Goal: Task Accomplishment & Management: Complete application form

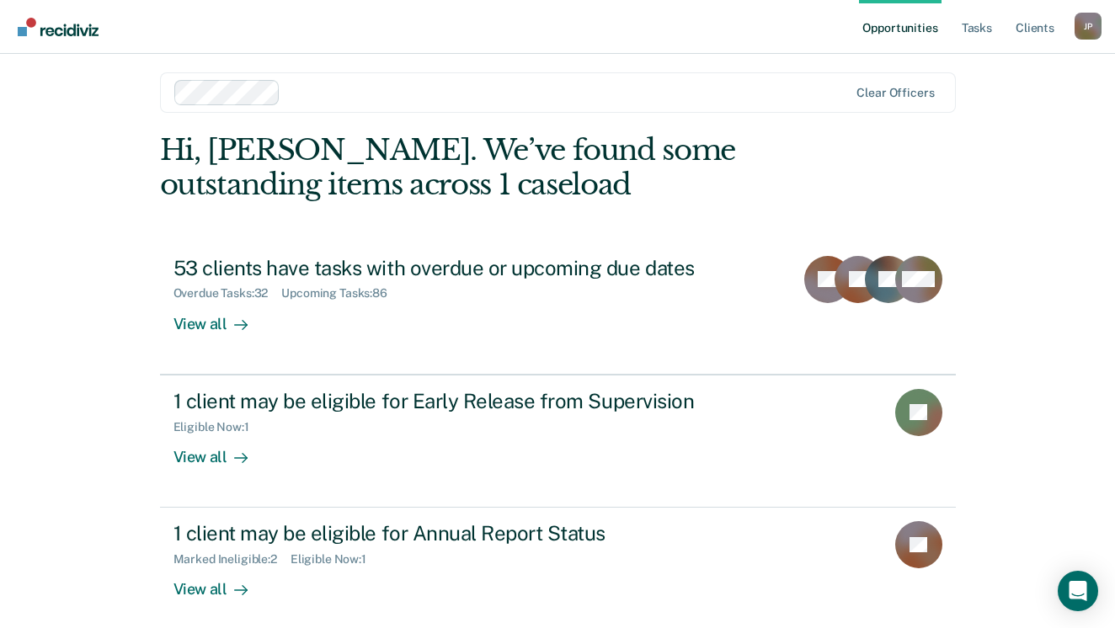
scroll to position [20, 0]
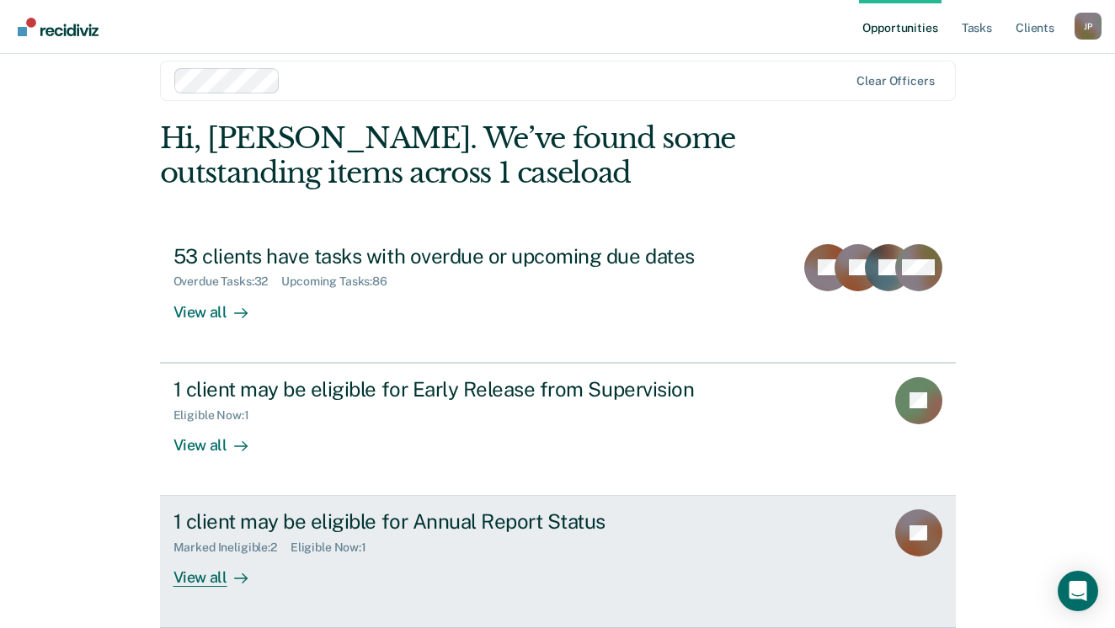
click at [207, 576] on div "View all" at bounding box center [220, 571] width 94 height 33
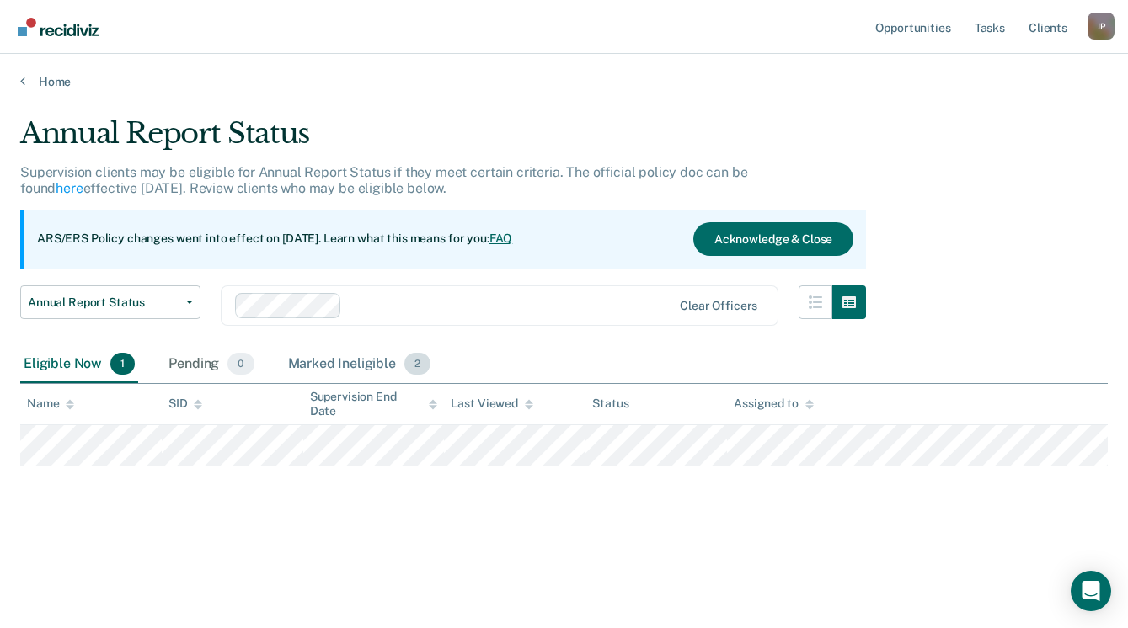
click at [342, 363] on div "Marked Ineligible 2" at bounding box center [360, 364] width 150 height 37
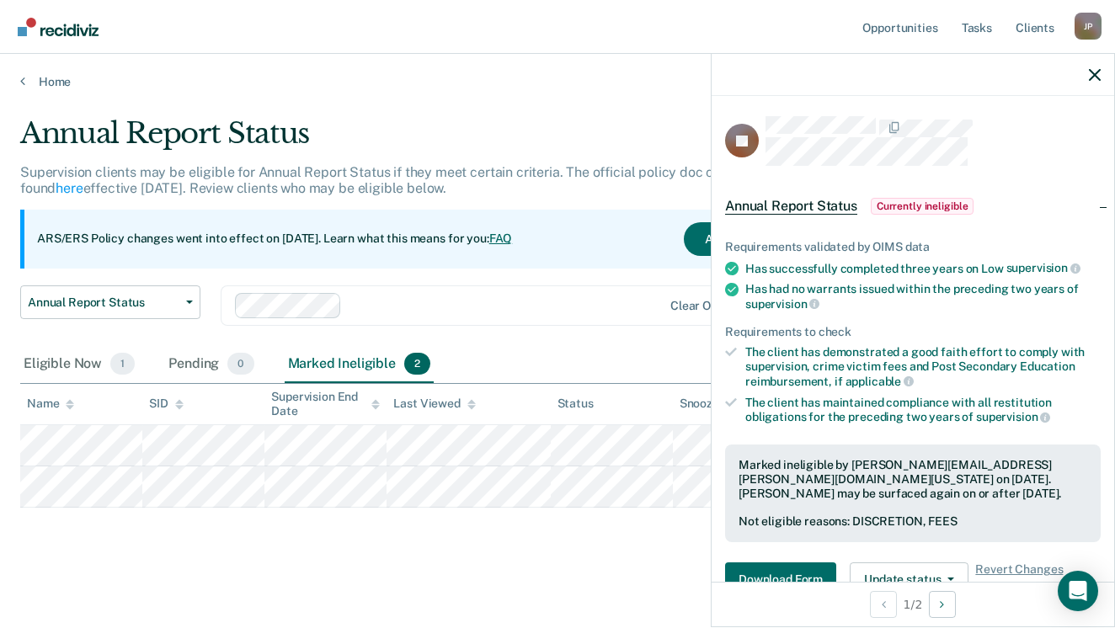
click at [515, 520] on div "Annual Report Status Supervision clients may be eligible for Annual Report Stat…" at bounding box center [557, 336] width 1075 height 440
click at [1094, 75] on icon "button" at bounding box center [1095, 75] width 12 height 12
click at [920, 571] on button "Update status" at bounding box center [909, 580] width 119 height 34
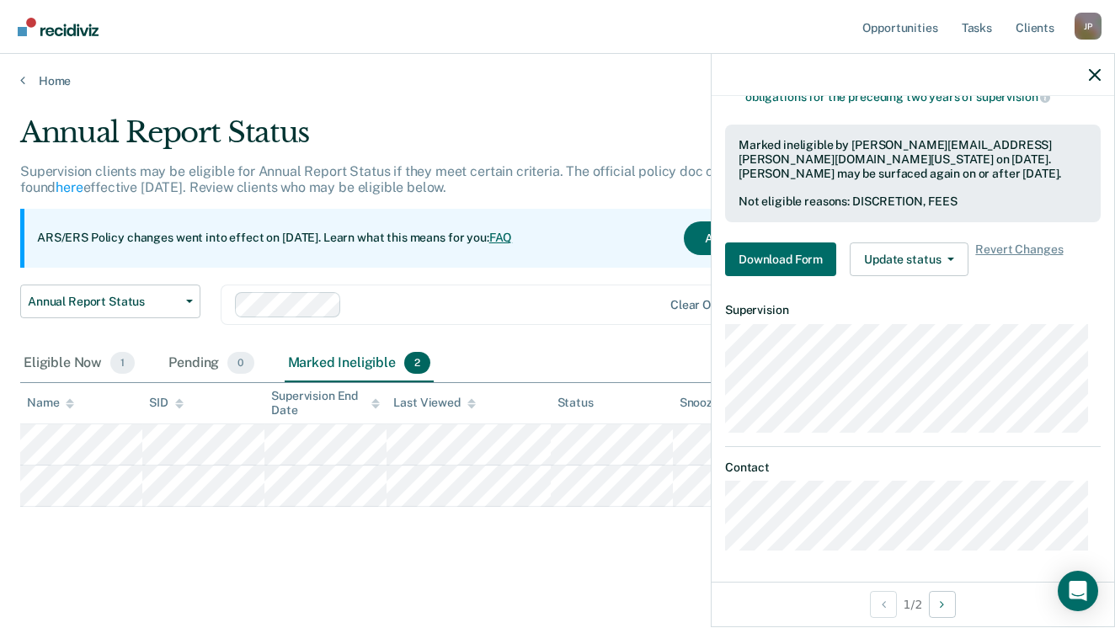
scroll to position [307, 0]
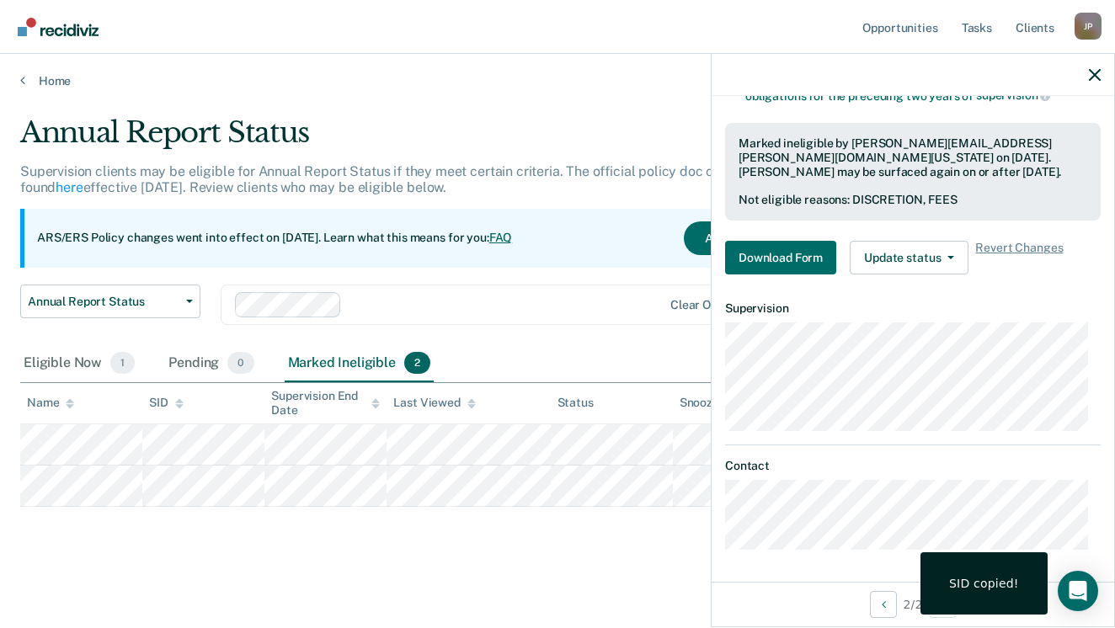
click at [655, 564] on main "Annual Report Status Supervision clients may be eligible for Annual Report Stat…" at bounding box center [557, 355] width 1115 height 535
click at [1092, 73] on icon "button" at bounding box center [1095, 75] width 12 height 12
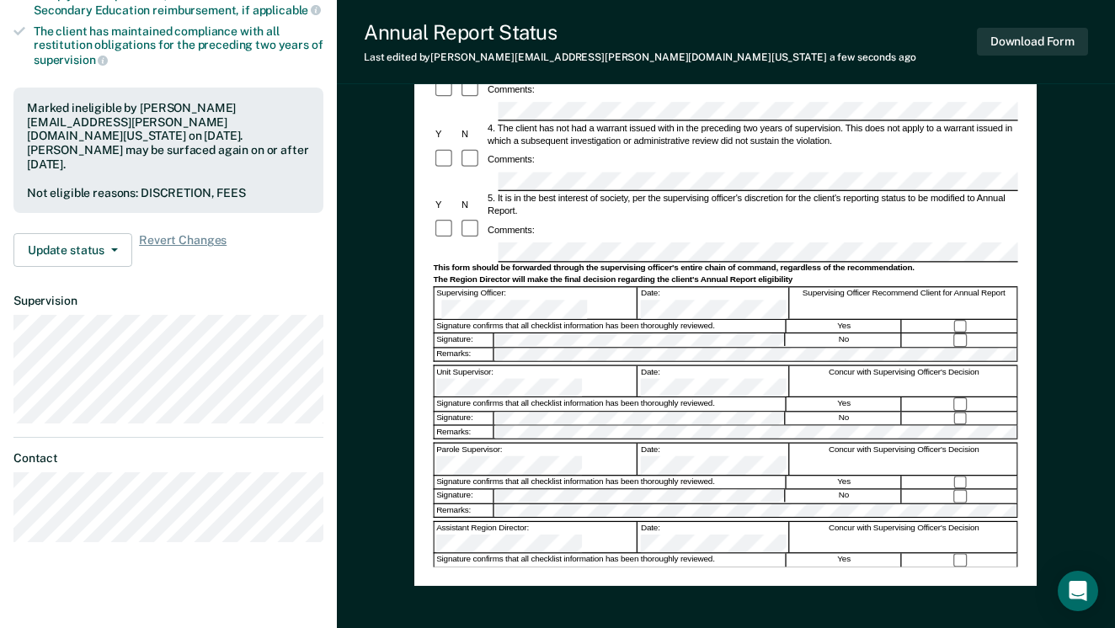
scroll to position [454, 0]
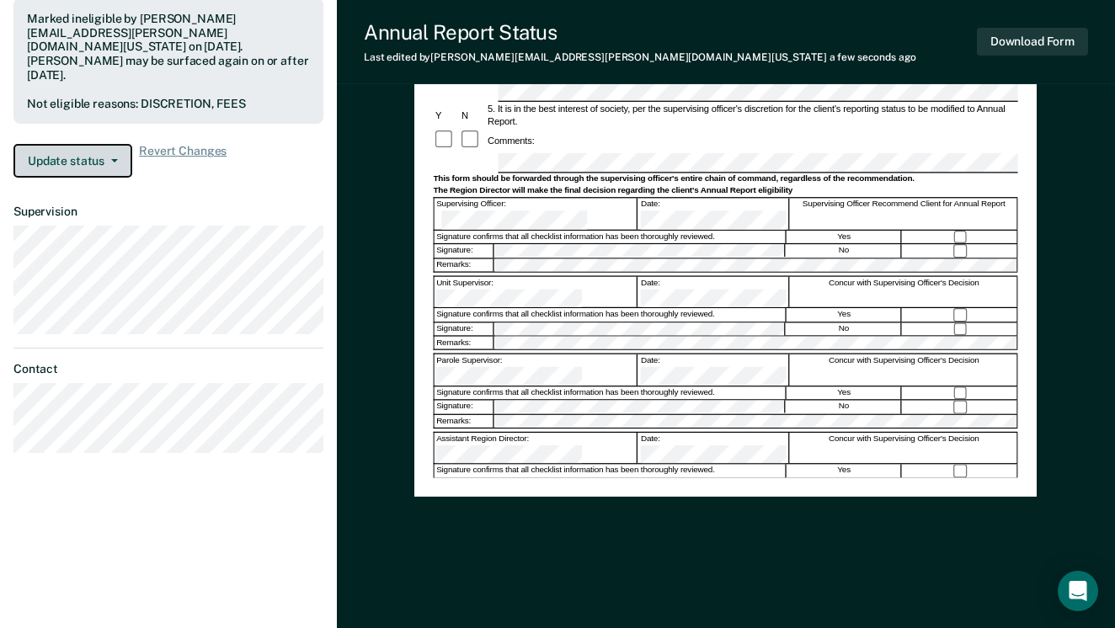
click at [92, 144] on button "Update status" at bounding box center [72, 161] width 119 height 34
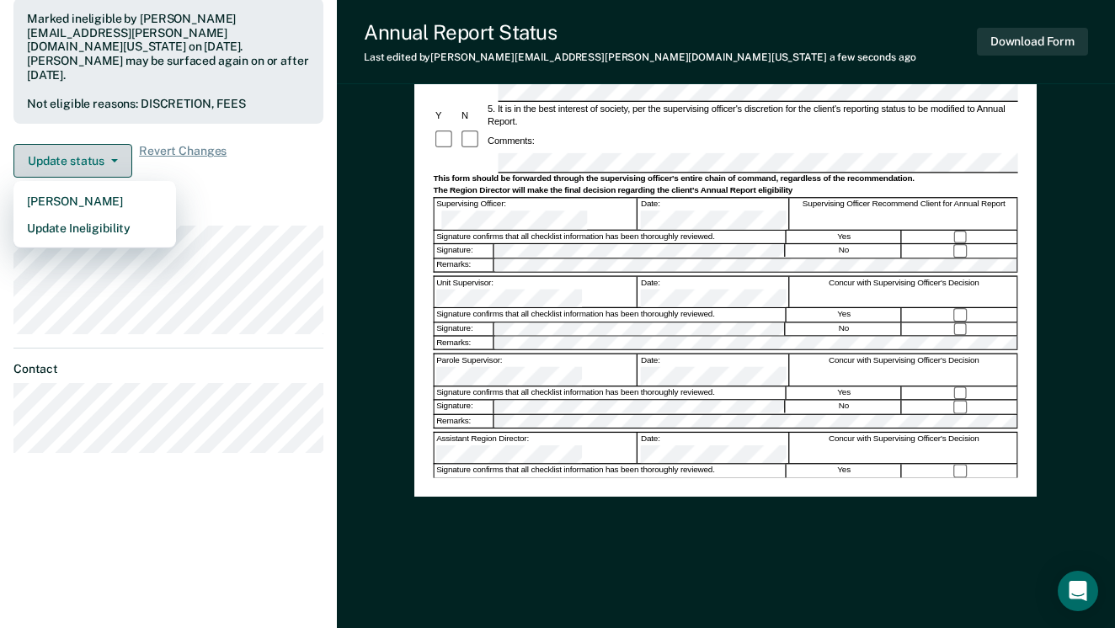
click at [63, 145] on button "Update status" at bounding box center [72, 161] width 119 height 34
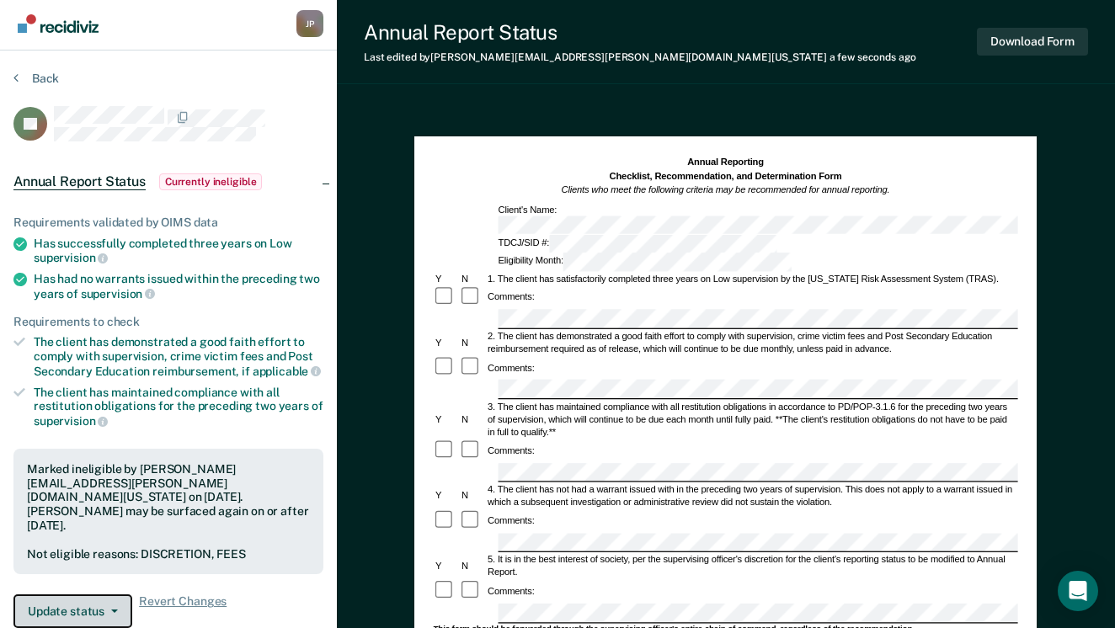
scroll to position [0, 0]
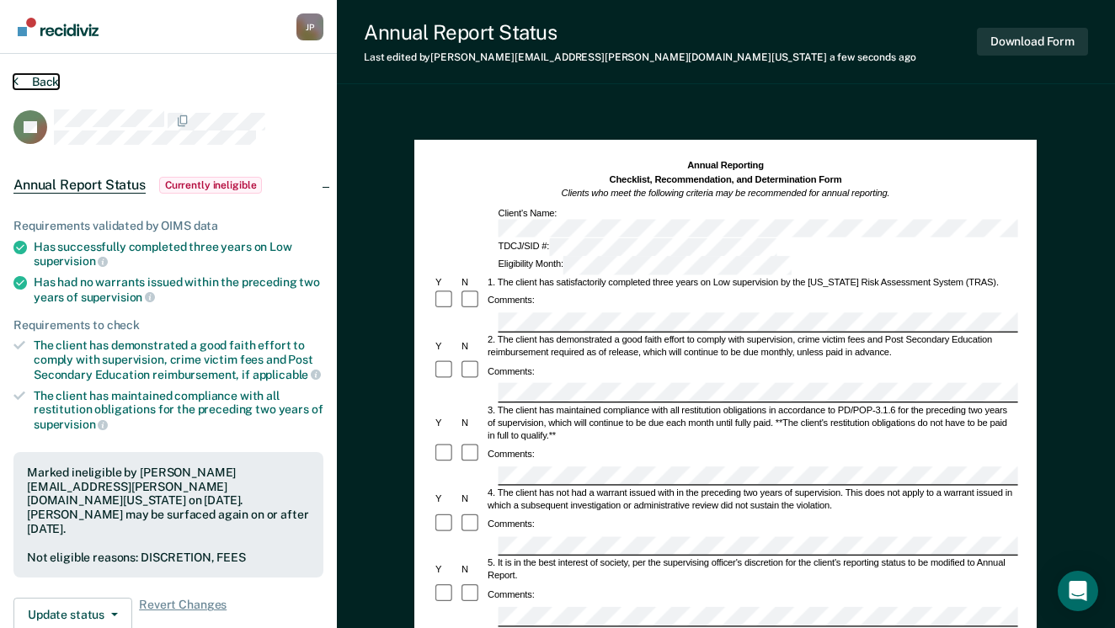
click at [38, 77] on button "Back" at bounding box center [35, 81] width 45 height 15
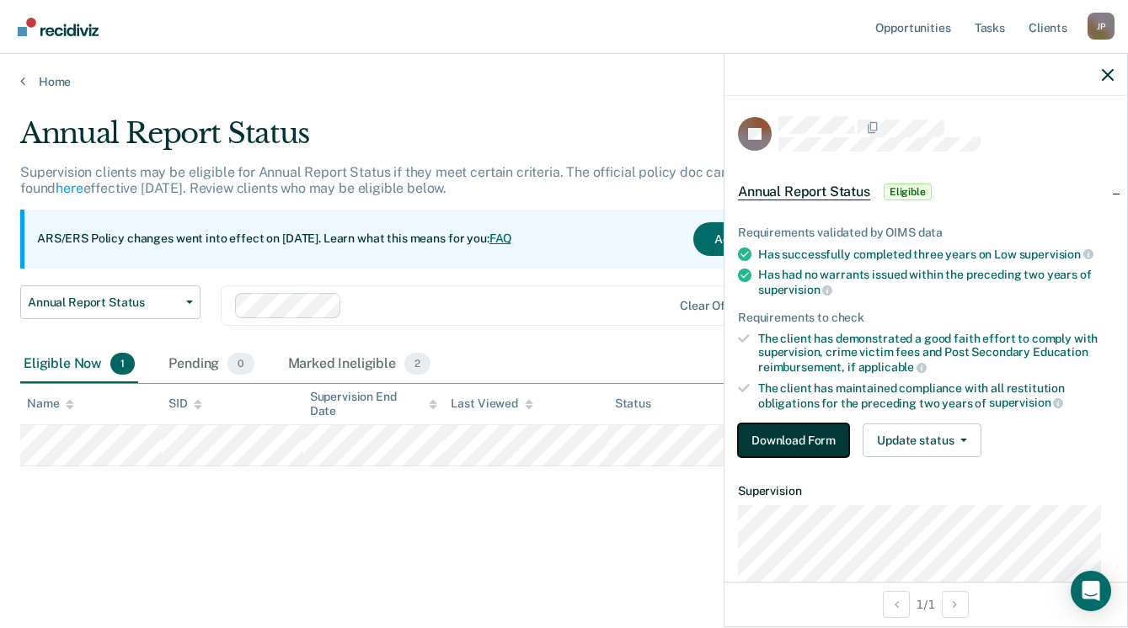
click at [814, 441] on button "Download Form" at bounding box center [793, 441] width 111 height 34
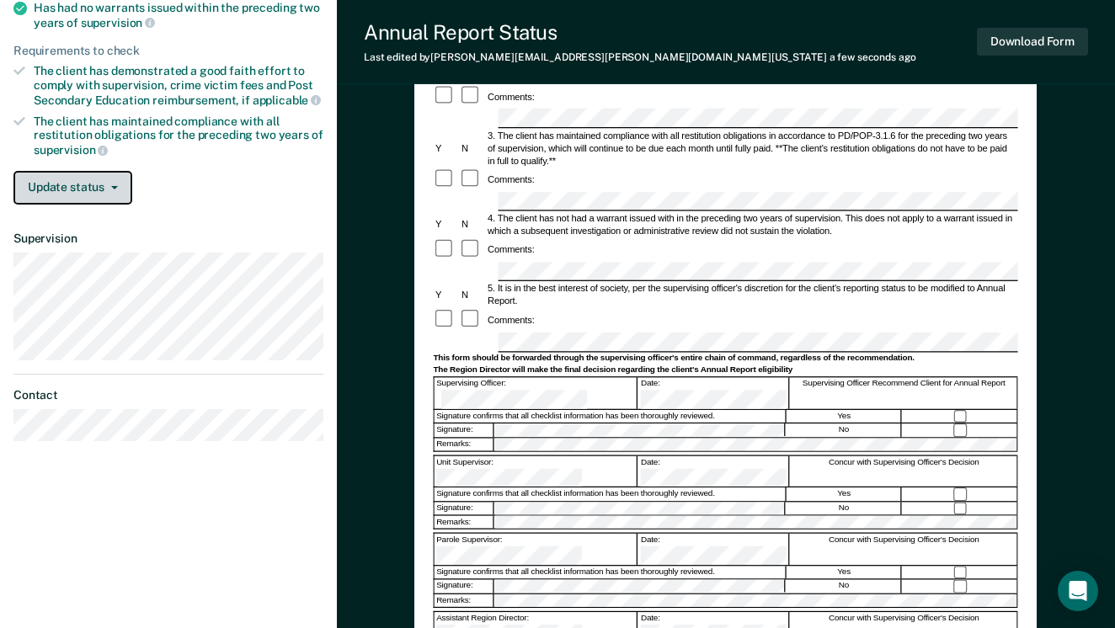
click at [73, 180] on button "Update status" at bounding box center [72, 188] width 119 height 34
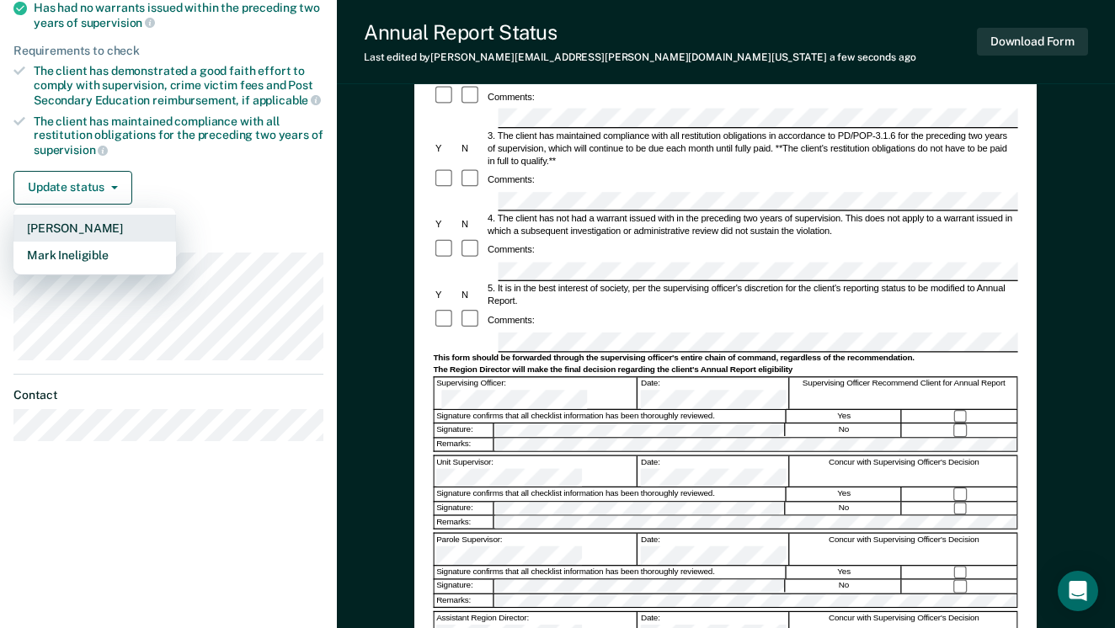
click at [90, 225] on button "Mark Pending" at bounding box center [94, 228] width 163 height 27
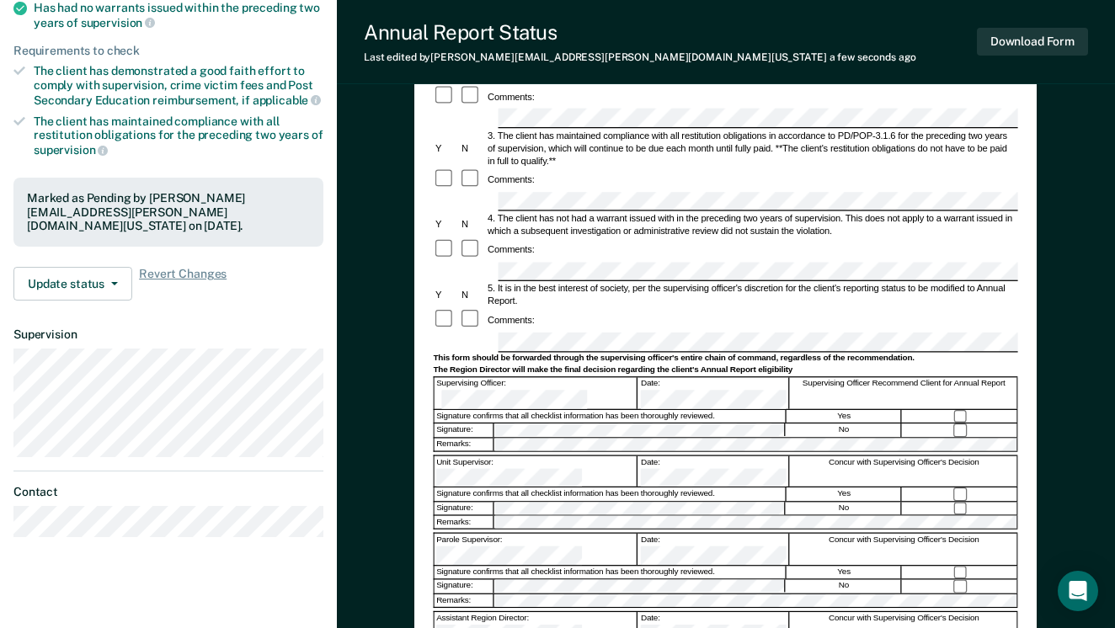
scroll to position [1, 0]
